Goal: Task Accomplishment & Management: Use online tool/utility

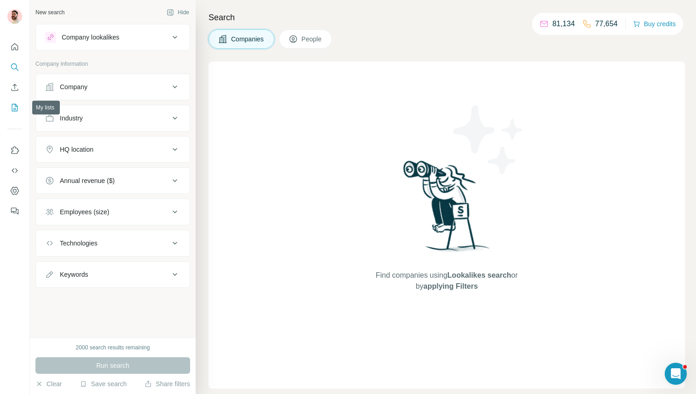
click at [9, 103] on button "My lists" at bounding box center [14, 107] width 15 height 17
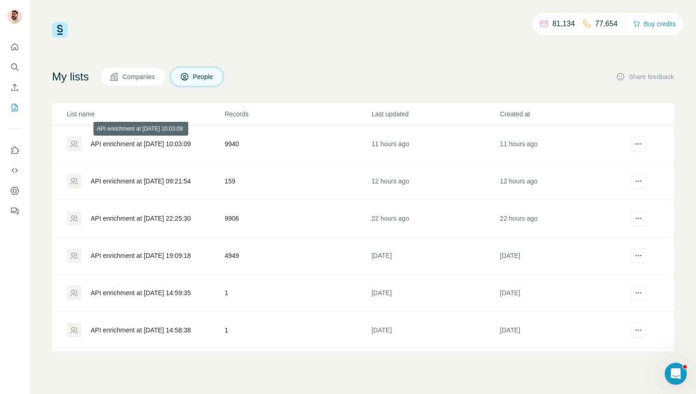
click at [185, 143] on div "API enrichment at 2025-10-09 10:03:09" at bounding box center [141, 143] width 100 height 9
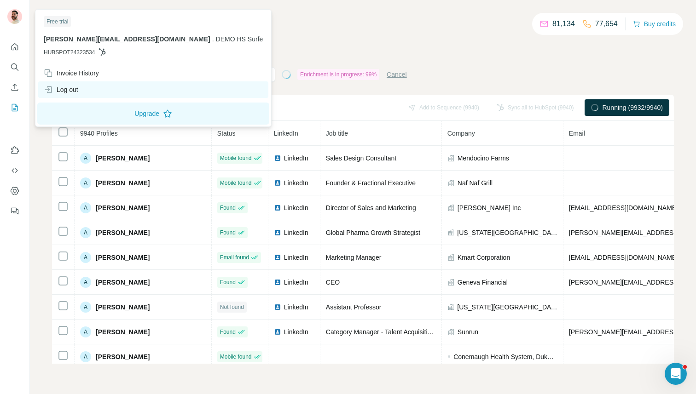
click at [71, 88] on div "Log out" at bounding box center [61, 89] width 35 height 9
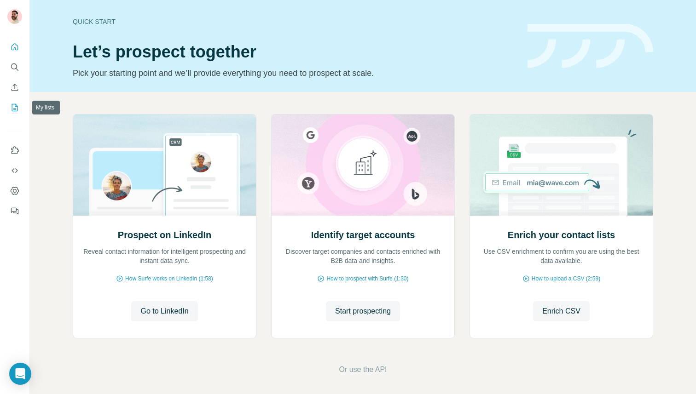
click at [17, 108] on icon "My lists" at bounding box center [14, 107] width 9 height 9
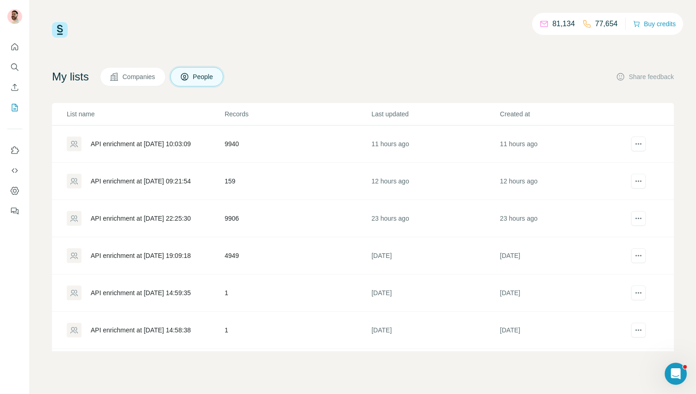
click at [155, 138] on div "API enrichment at 2025-10-09 10:03:09" at bounding box center [145, 144] width 157 height 15
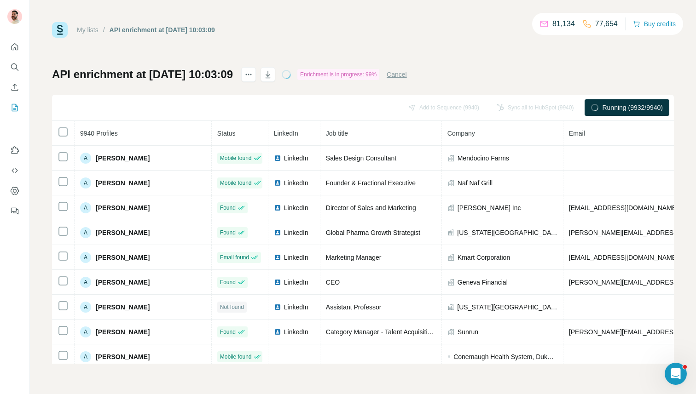
drag, startPoint x: 209, startPoint y: 27, endPoint x: 248, endPoint y: 27, distance: 38.7
click at [248, 27] on div "My lists / API enrichment at 2025-10-09 10:03:09 81,134 77,654 Buy credits" at bounding box center [363, 30] width 622 height 16
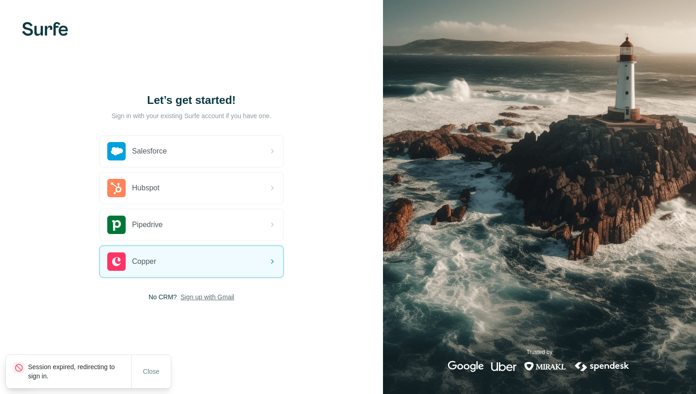
click at [195, 293] on span "Sign up with Gmail" at bounding box center [207, 297] width 54 height 9
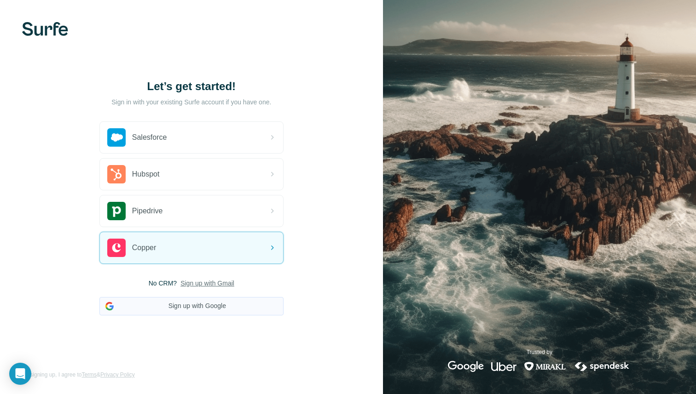
click at [181, 302] on button "Sign up with Google" at bounding box center [191, 306] width 184 height 18
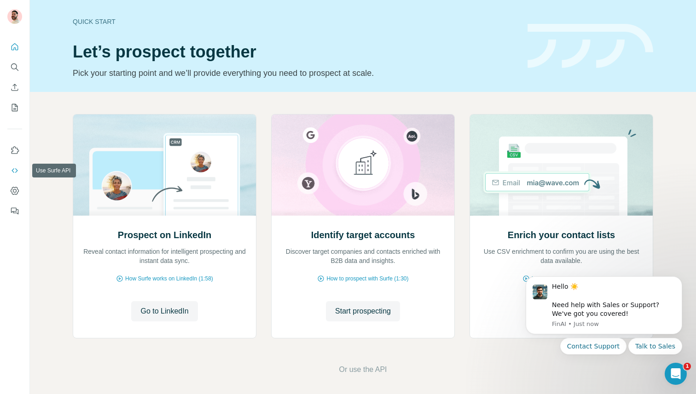
click at [12, 170] on icon "Use Surfe API" at bounding box center [15, 170] width 6 height 5
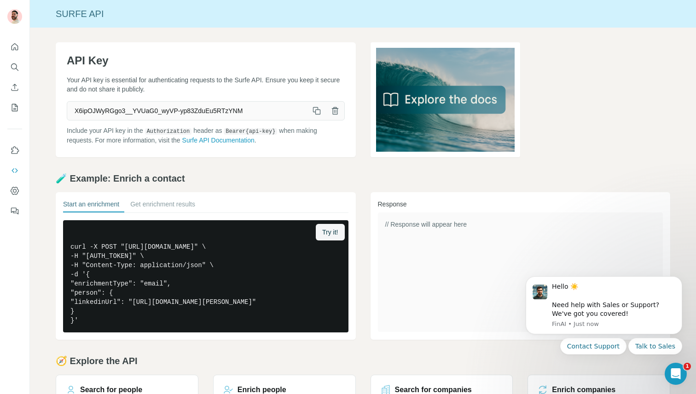
click at [319, 112] on icon "button" at bounding box center [317, 112] width 5 height 5
click at [283, 108] on span "X6ipOJWyRGgo3__YVUaG0_wyVP-yp83ZduEu5RTzYNM" at bounding box center [187, 111] width 240 height 17
click at [335, 108] on icon "button" at bounding box center [335, 108] width 4 height 2
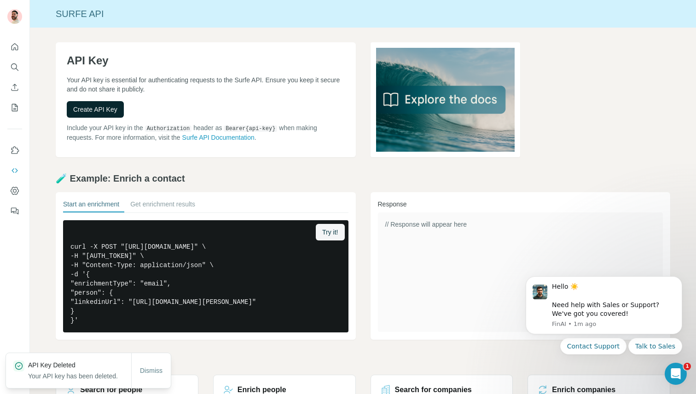
click at [91, 112] on span "Create API Key" at bounding box center [95, 109] width 44 height 9
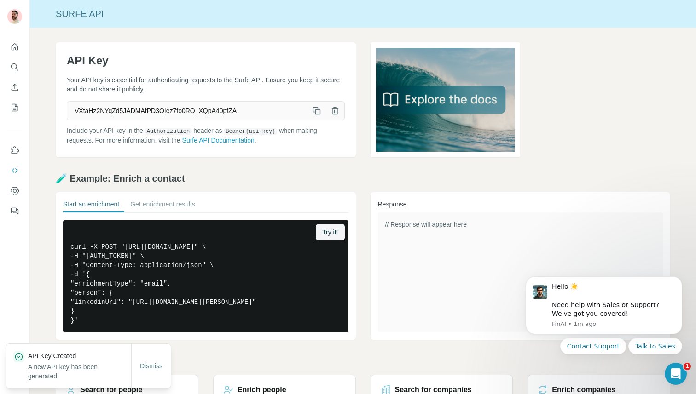
click at [318, 111] on icon "button" at bounding box center [316, 110] width 9 height 9
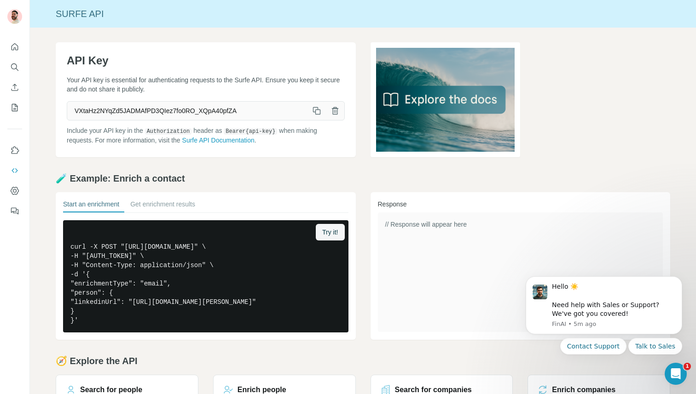
click at [313, 108] on icon "button" at bounding box center [316, 110] width 9 height 9
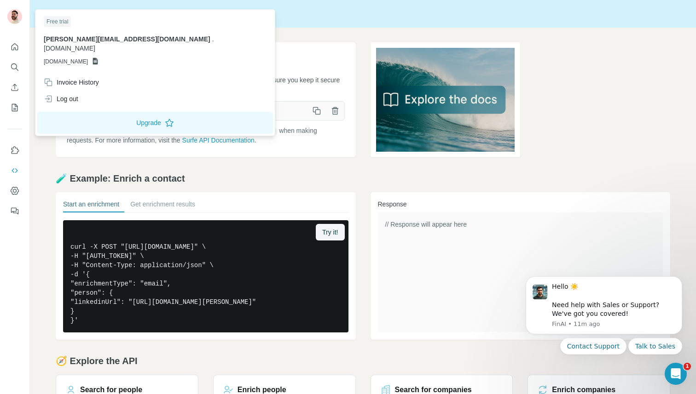
click at [18, 15] on img at bounding box center [14, 16] width 15 height 15
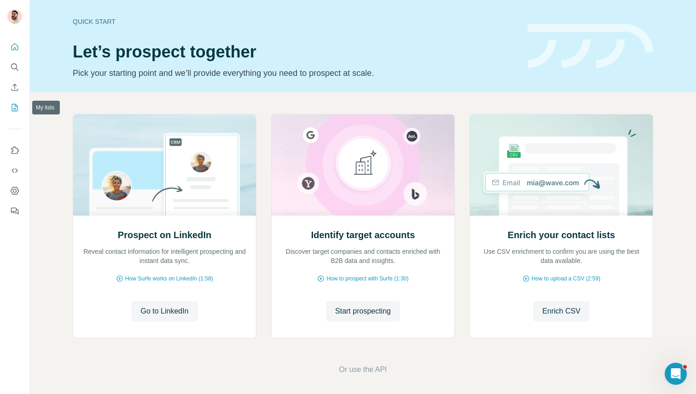
click at [9, 104] on button "My lists" at bounding box center [14, 107] width 15 height 17
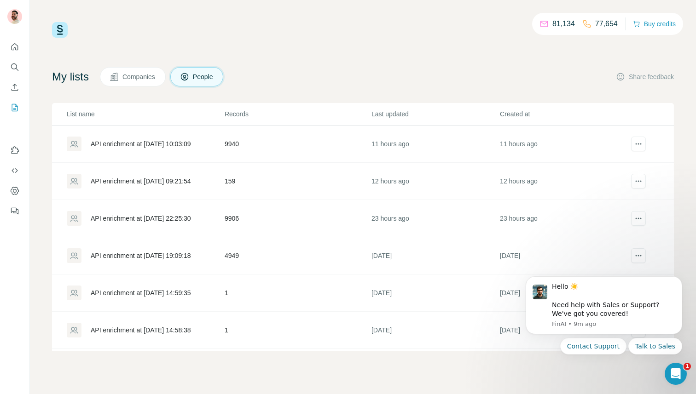
click at [171, 142] on div "API enrichment at [DATE] 10:03:09" at bounding box center [141, 143] width 100 height 9
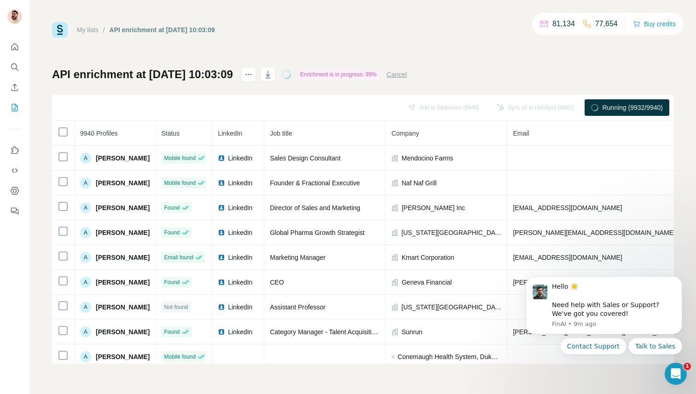
click at [6, 167] on div at bounding box center [14, 126] width 29 height 186
click at [16, 170] on icon "Use Surfe API" at bounding box center [14, 170] width 9 height 9
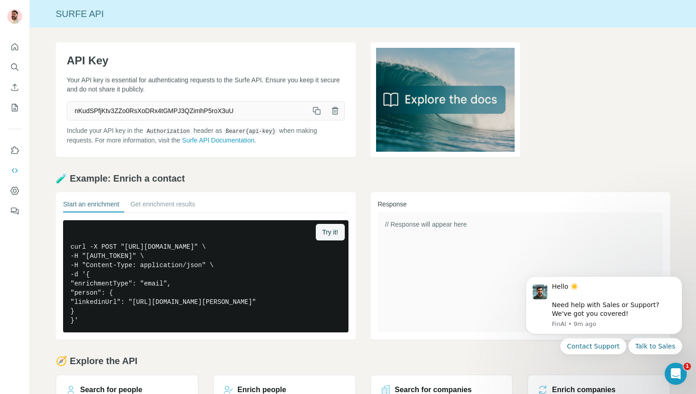
click at [315, 110] on icon "button" at bounding box center [317, 112] width 5 height 5
click at [20, 109] on button "My lists" at bounding box center [14, 107] width 15 height 17
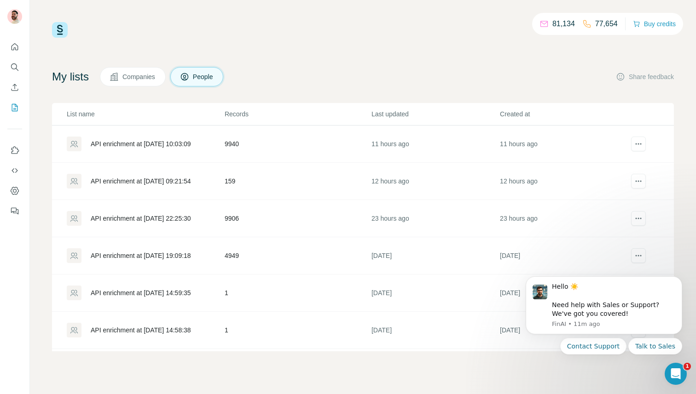
click at [167, 145] on div "API enrichment at 2025-10-09 10:03:09" at bounding box center [141, 143] width 100 height 9
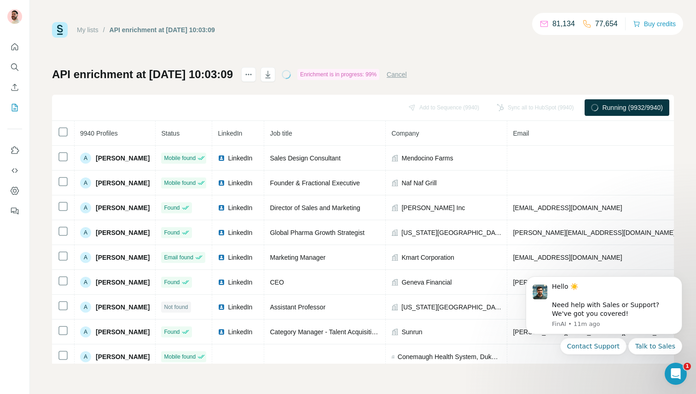
click at [257, 96] on div "Add to Sequence (9940) Sync all to HubSpot (9940) Running (9932/9940)" at bounding box center [363, 108] width 622 height 26
drag, startPoint x: 208, startPoint y: 70, endPoint x: 254, endPoint y: 81, distance: 46.2
click at [233, 81] on h1 "API enrichment at 2025-10-09 10:03:09" at bounding box center [142, 74] width 181 height 15
click at [407, 75] on button "Cancel" at bounding box center [397, 74] width 20 height 9
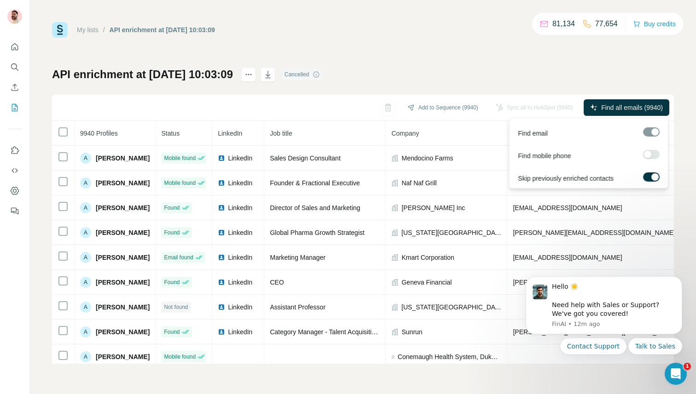
click at [652, 155] on label at bounding box center [651, 154] width 17 height 9
click at [605, 109] on span "Find all emails & mobiles (9940)" at bounding box center [617, 107] width 92 height 9
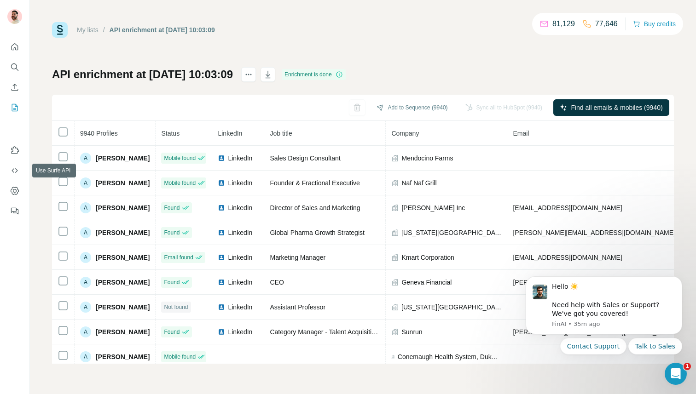
click at [6, 168] on div at bounding box center [14, 126] width 29 height 186
click at [14, 171] on icon "Use Surfe API" at bounding box center [14, 170] width 9 height 9
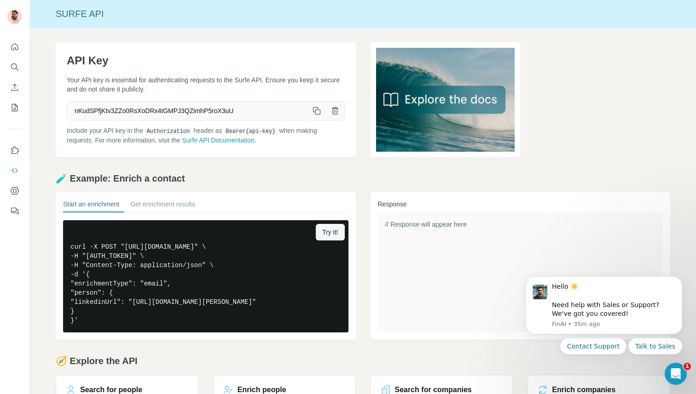
click at [313, 111] on icon "button" at bounding box center [316, 110] width 9 height 9
click at [5, 107] on div at bounding box center [14, 126] width 29 height 186
click at [11, 109] on icon "My lists" at bounding box center [14, 107] width 9 height 9
